Goal: Task Accomplishment & Management: Complete application form

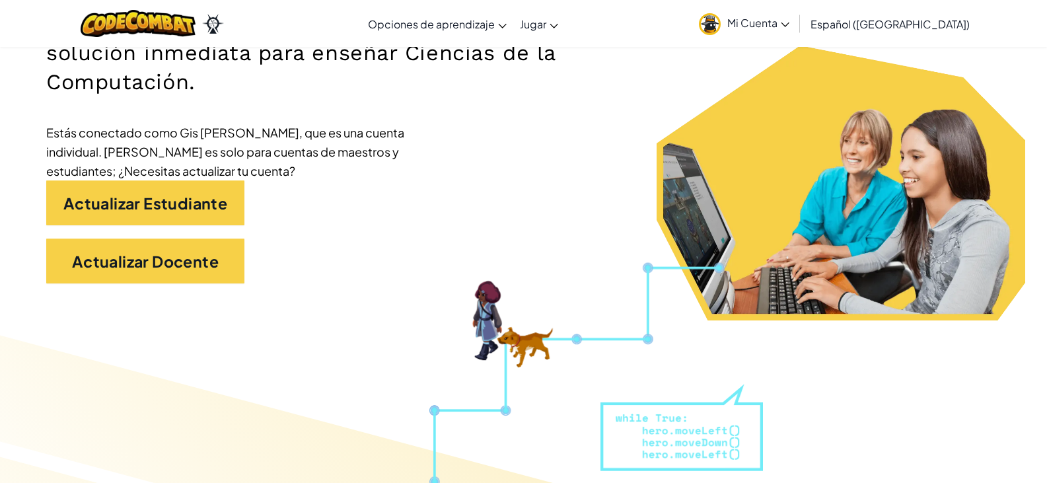
scroll to position [264, 0]
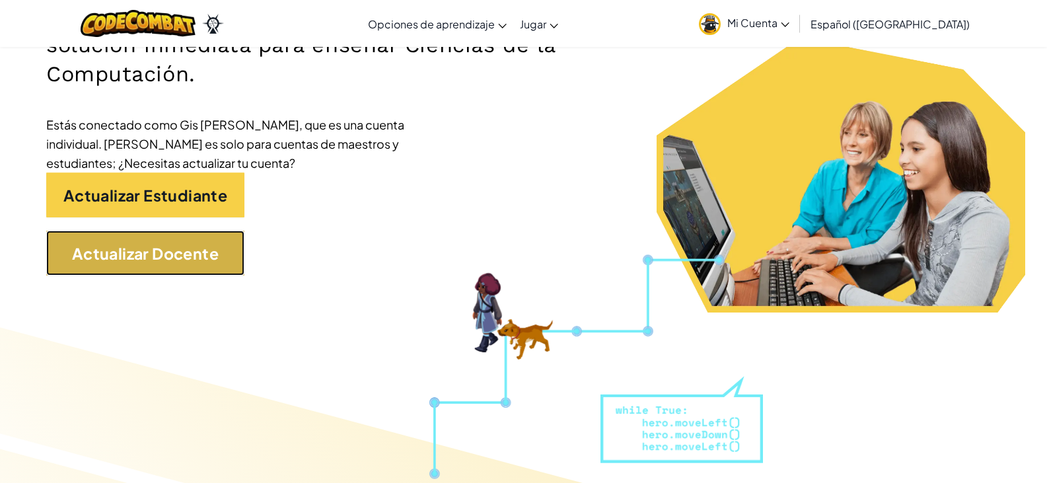
click at [192, 258] on font "Actualizar Docente" at bounding box center [145, 253] width 147 height 19
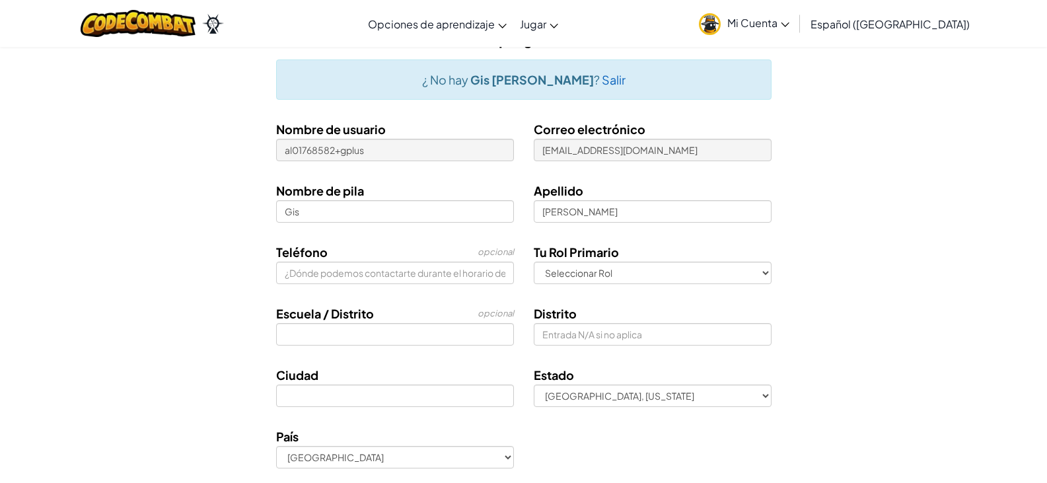
scroll to position [198, 0]
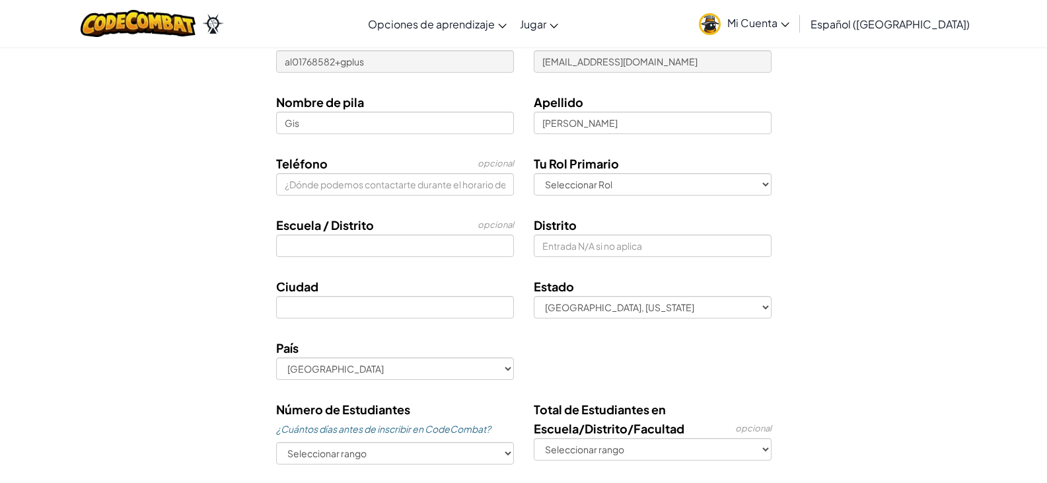
click at [785, 33] on link "Mi Cuenta" at bounding box center [744, 24] width 104 height 42
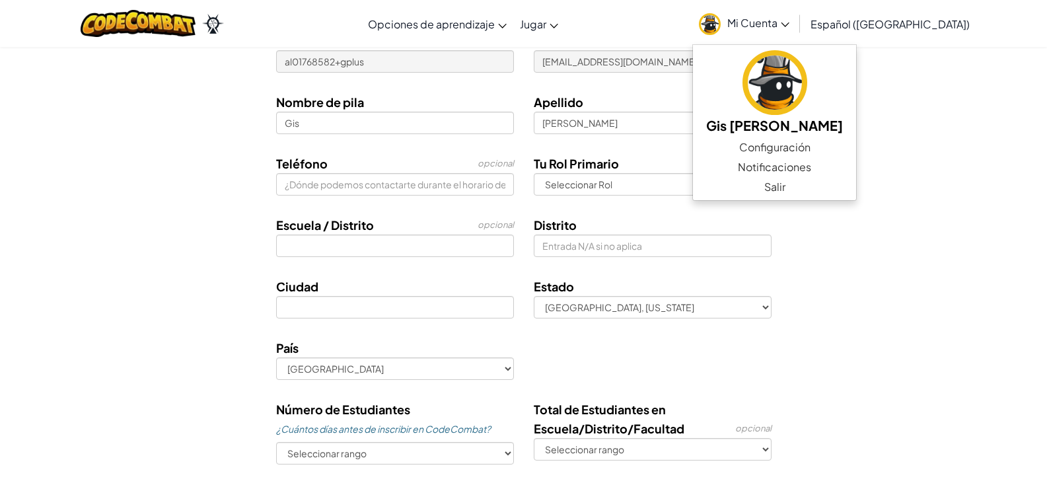
click at [891, 168] on div "Teléfono opcional Tu Rol Primario Seleccionar Rol Docente Coordinador de tecnol…" at bounding box center [523, 180] width 773 height 52
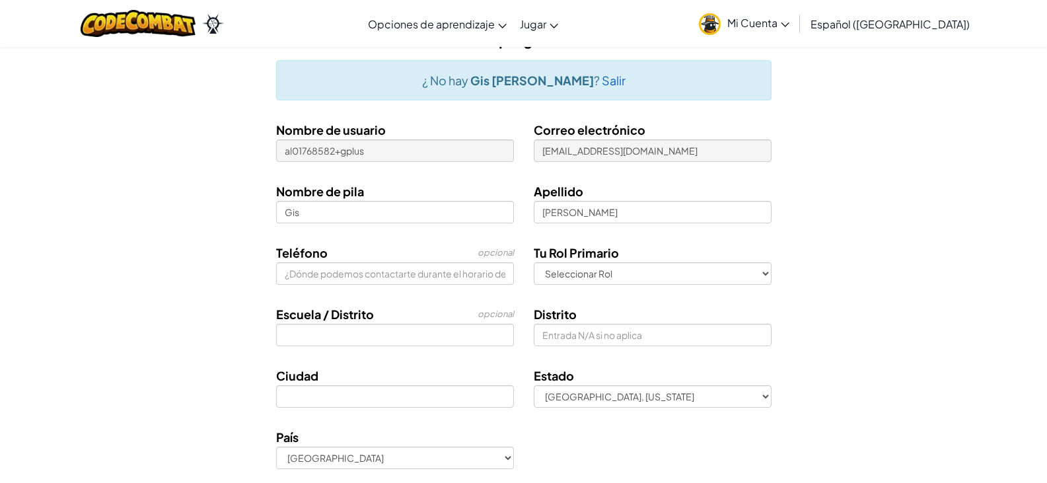
scroll to position [132, 0]
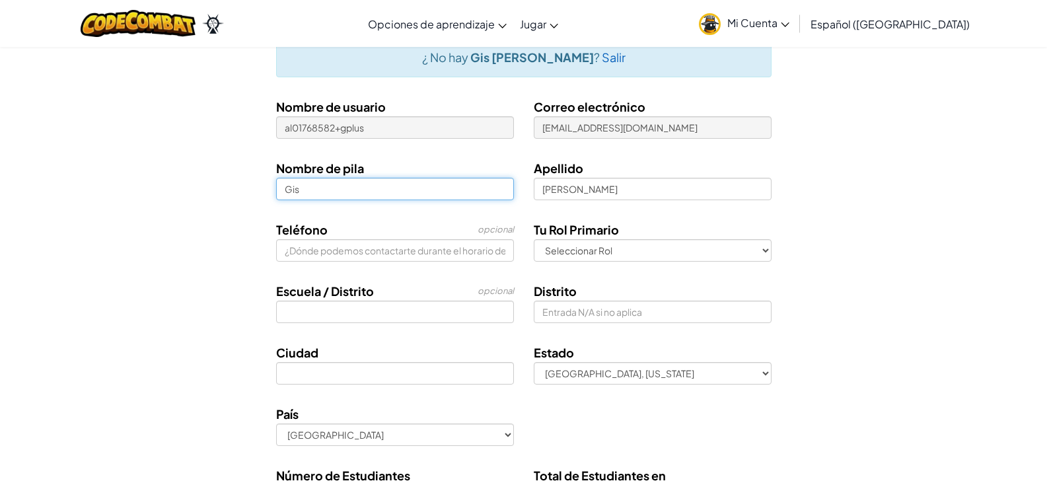
click at [383, 190] on input "Gis" at bounding box center [395, 189] width 238 height 22
type input "[PERSON_NAME]"
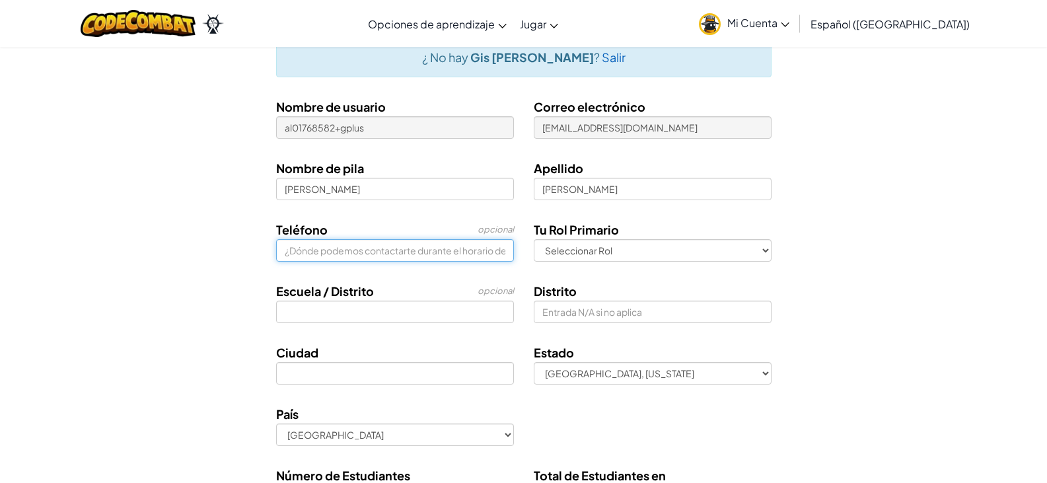
click at [416, 251] on input at bounding box center [395, 250] width 238 height 22
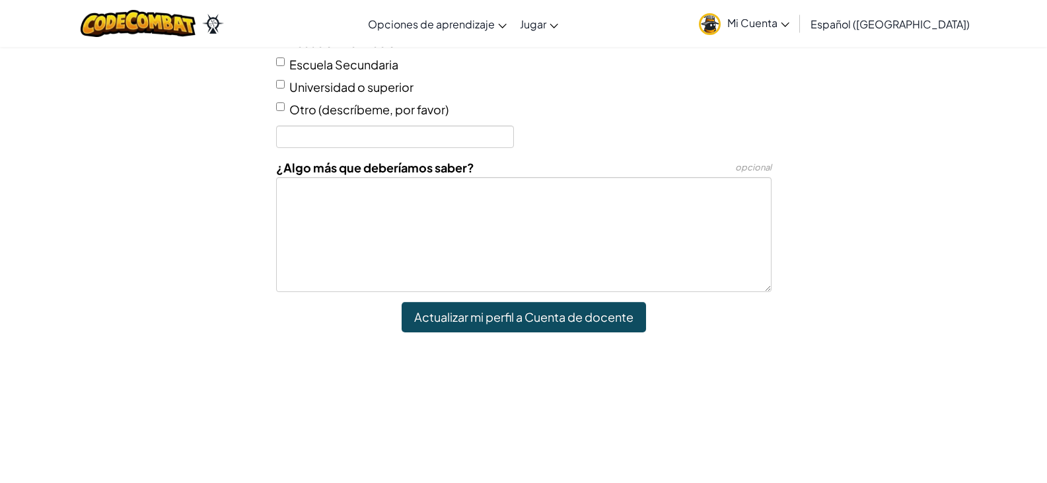
scroll to position [726, 0]
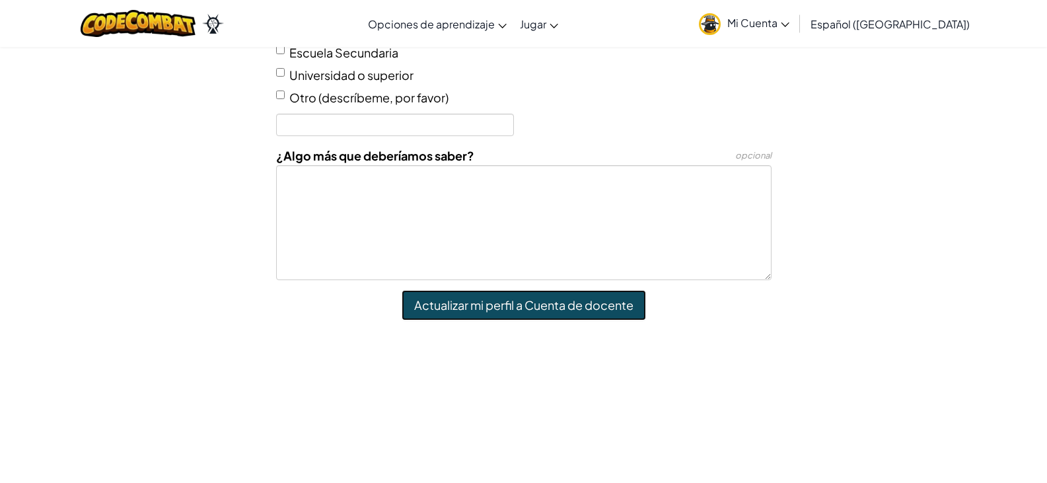
click at [479, 301] on input "Actualizar mi perfil a Cuenta de docente" at bounding box center [523, 305] width 244 height 30
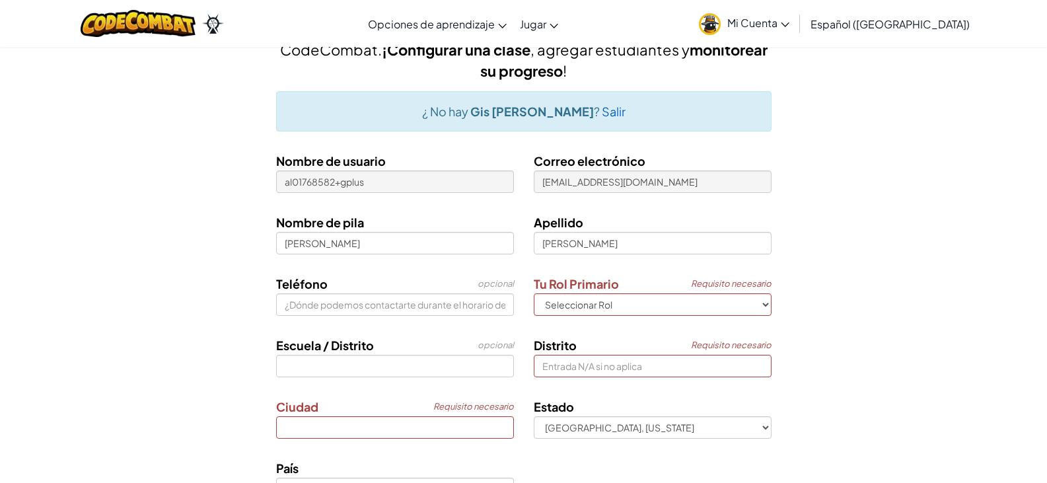
scroll to position [0, 0]
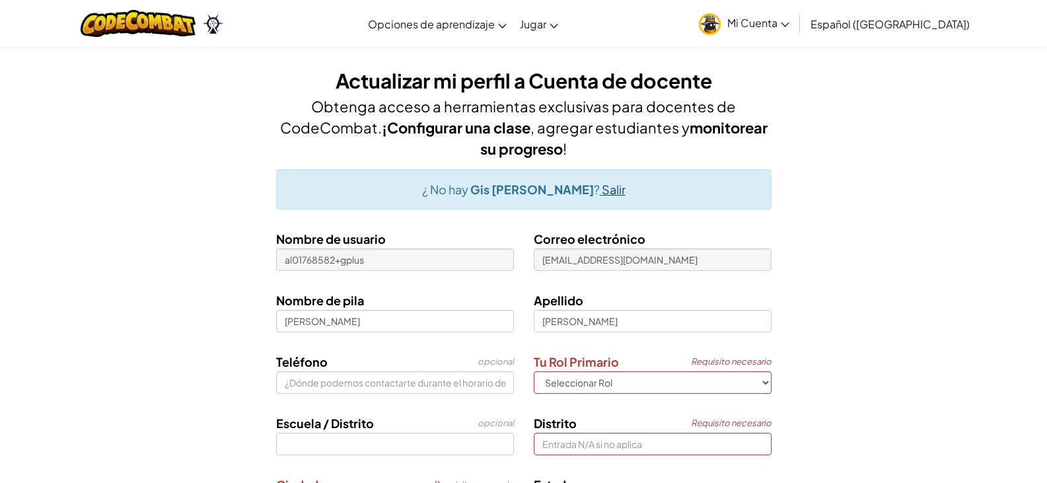
click at [602, 190] on font "Salir" at bounding box center [614, 189] width 24 height 15
